Goal: Information Seeking & Learning: Check status

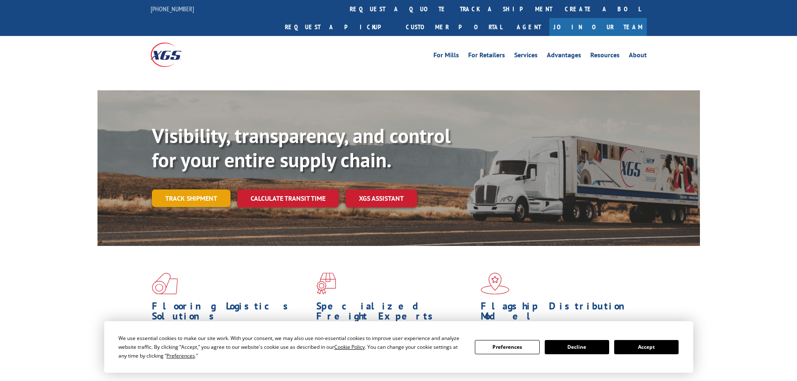
click at [216, 189] on link "Track shipment" at bounding box center [191, 198] width 79 height 18
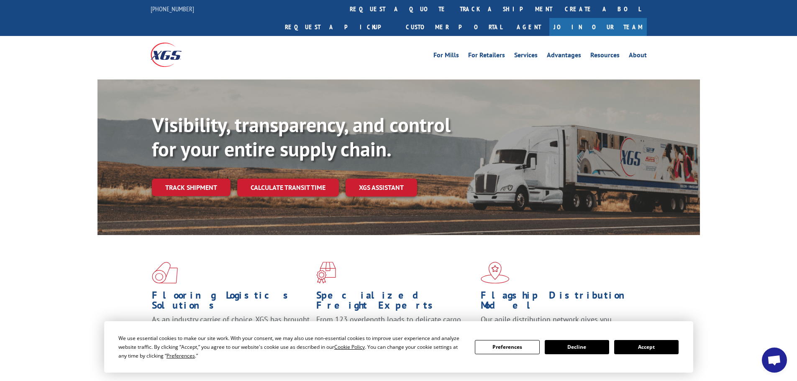
click at [635, 348] on button "Accept" at bounding box center [646, 347] width 64 height 14
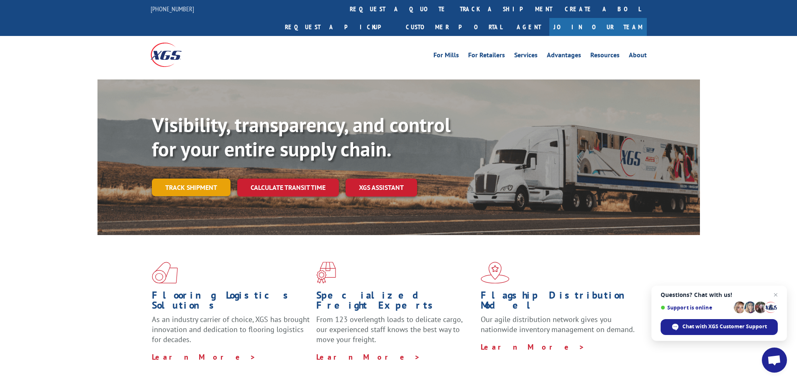
click at [204, 179] on link "Track shipment" at bounding box center [191, 188] width 79 height 18
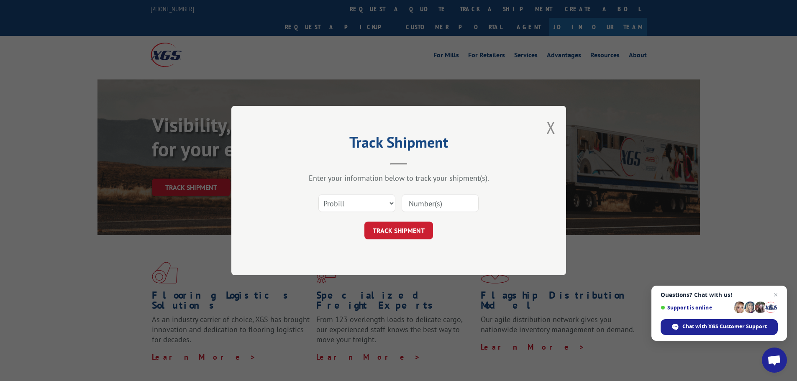
click at [429, 205] on input at bounding box center [440, 204] width 77 height 18
paste input "17229705"
type input "17229705"
click at [421, 233] on button "TRACK SHIPMENT" at bounding box center [398, 231] width 69 height 18
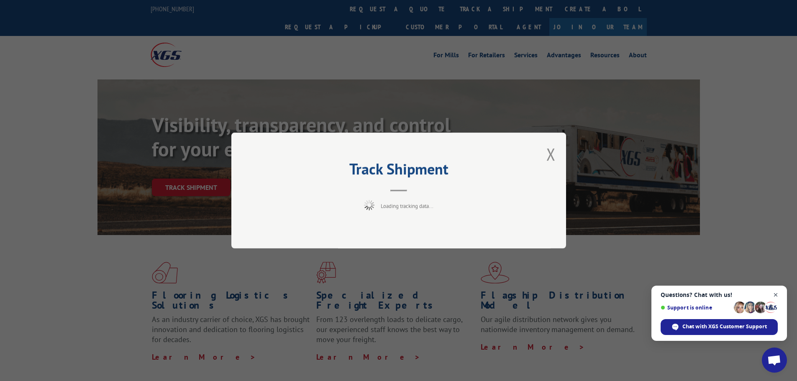
click at [775, 294] on span "Close chat" at bounding box center [776, 295] width 10 height 10
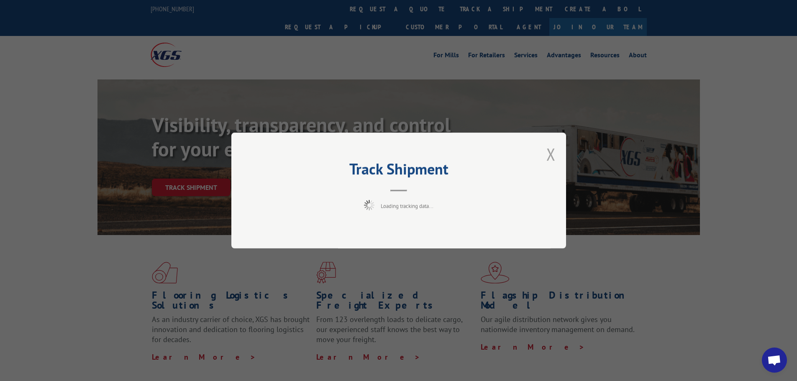
click at [549, 156] on button "Close modal" at bounding box center [550, 154] width 9 height 22
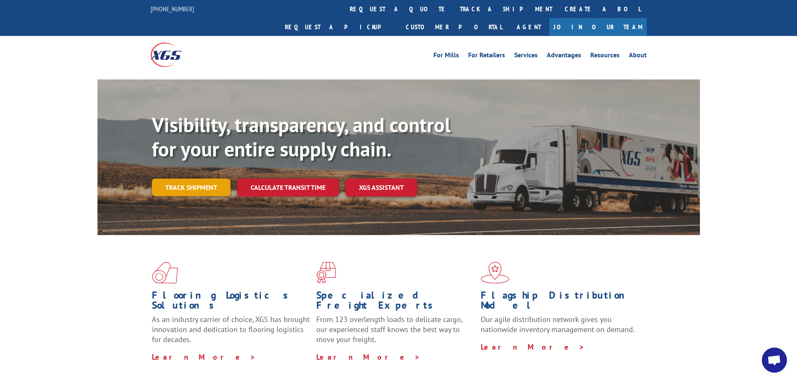
click at [184, 179] on link "Track shipment" at bounding box center [191, 188] width 79 height 18
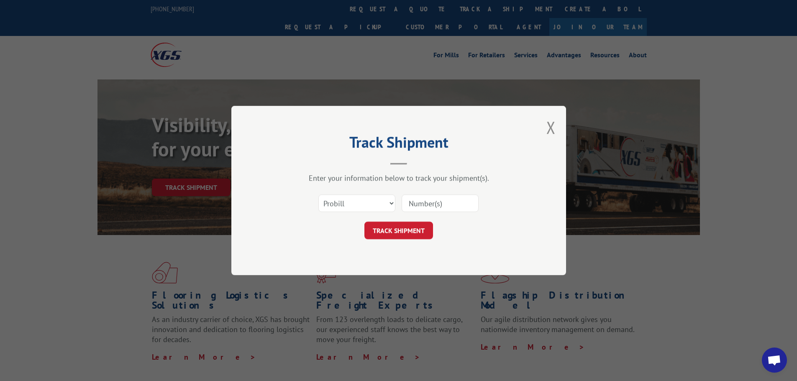
paste input "17229705"
type input "17229705"
click at [405, 233] on button "TRACK SHIPMENT" at bounding box center [398, 231] width 69 height 18
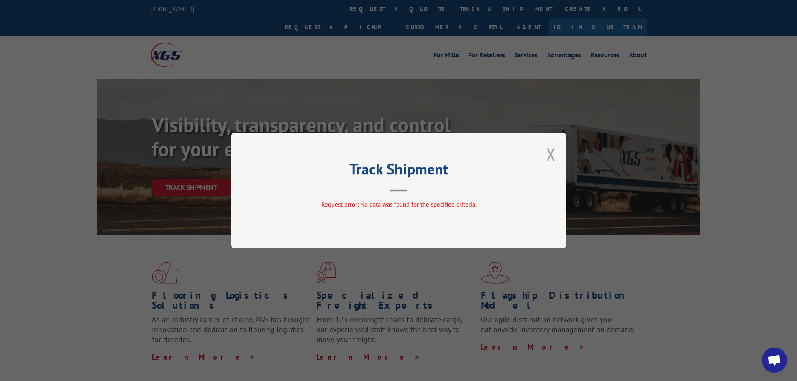
click at [550, 156] on button "Close modal" at bounding box center [550, 154] width 9 height 22
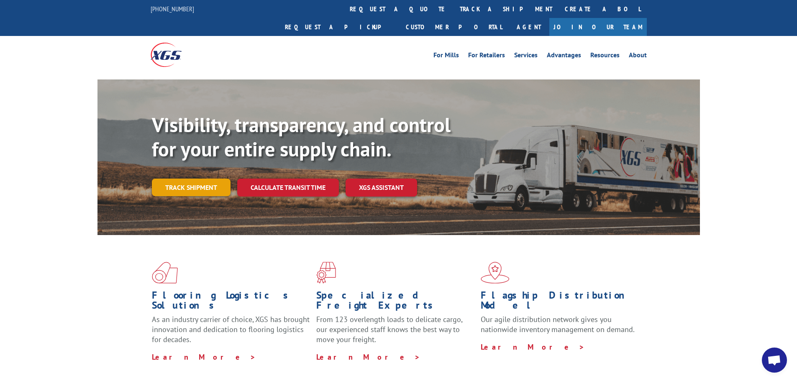
click at [202, 179] on link "Track shipment" at bounding box center [191, 188] width 79 height 18
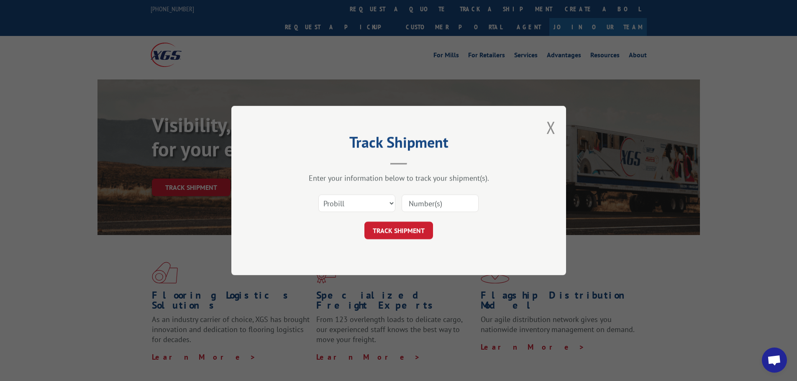
click at [407, 199] on input at bounding box center [440, 204] width 77 height 18
paste input "17229705"
type input "17229705"
click at [401, 232] on button "TRACK SHIPMENT" at bounding box center [398, 231] width 69 height 18
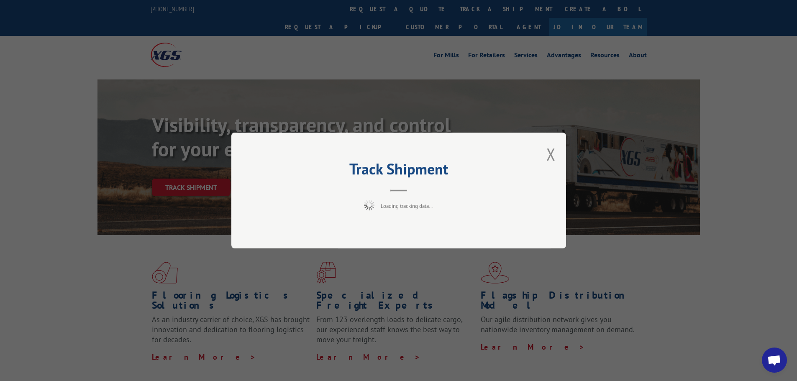
click at [556, 156] on div "Track Shipment Loading tracking data..." at bounding box center [398, 191] width 335 height 116
click at [553, 156] on button "Close modal" at bounding box center [550, 154] width 9 height 22
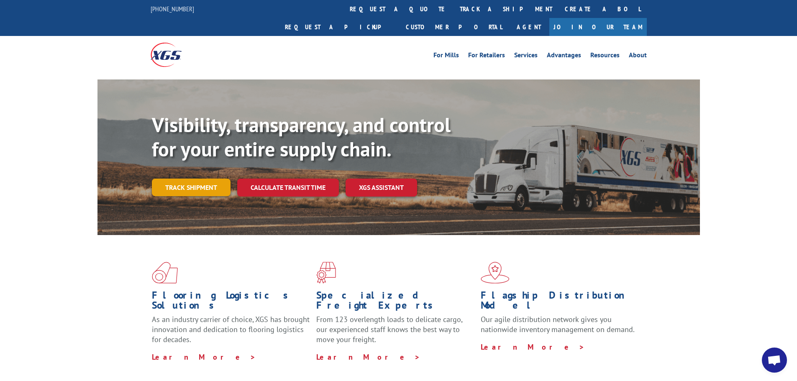
click at [200, 179] on link "Track shipment" at bounding box center [191, 188] width 79 height 18
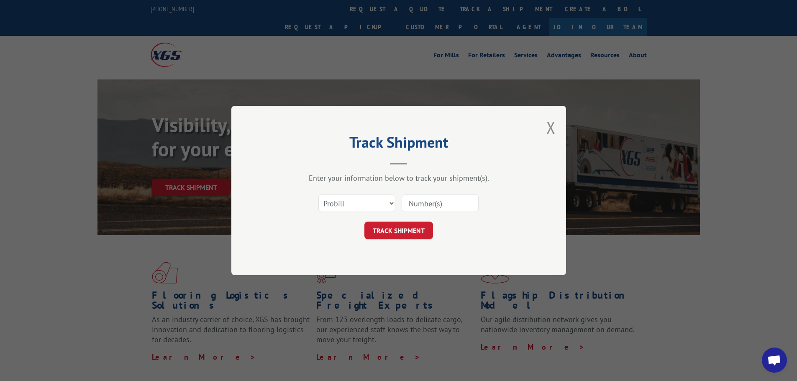
paste input "17229705"
type input "17229705"
click at [427, 228] on button "TRACK SHIPMENT" at bounding box center [398, 231] width 69 height 18
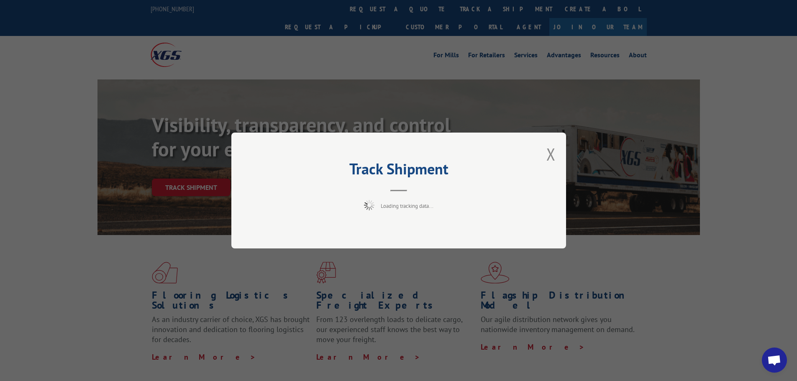
click at [551, 148] on button "Close modal" at bounding box center [550, 154] width 9 height 22
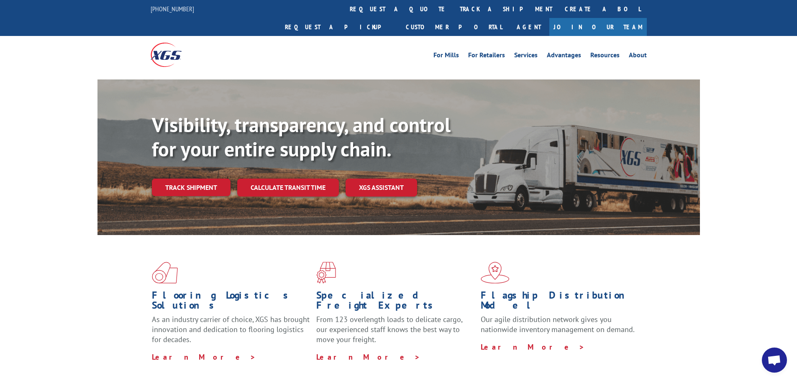
drag, startPoint x: 738, startPoint y: 2, endPoint x: 217, endPoint y: 171, distance: 547.5
click at [213, 179] on link "Track shipment" at bounding box center [191, 188] width 79 height 18
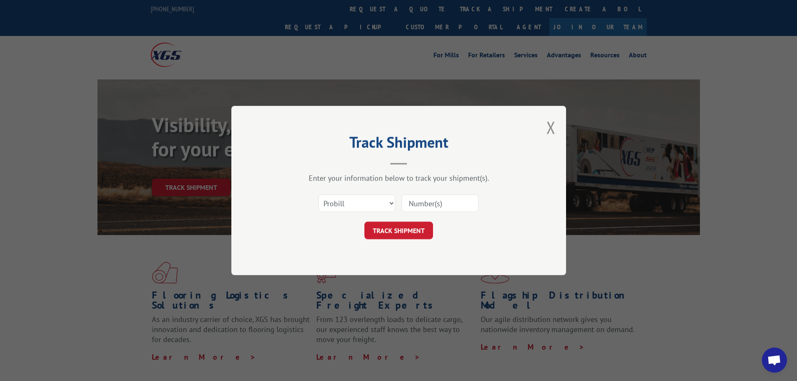
click at [425, 206] on input at bounding box center [440, 204] width 77 height 18
paste input "17229705"
type input "17229705"
click at [411, 237] on button "TRACK SHIPMENT" at bounding box center [398, 231] width 69 height 18
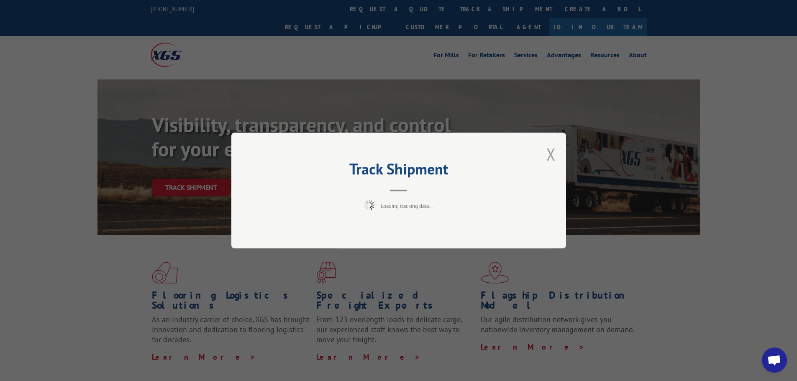
click at [550, 153] on button "Close modal" at bounding box center [550, 154] width 9 height 22
